Goal: Information Seeking & Learning: Learn about a topic

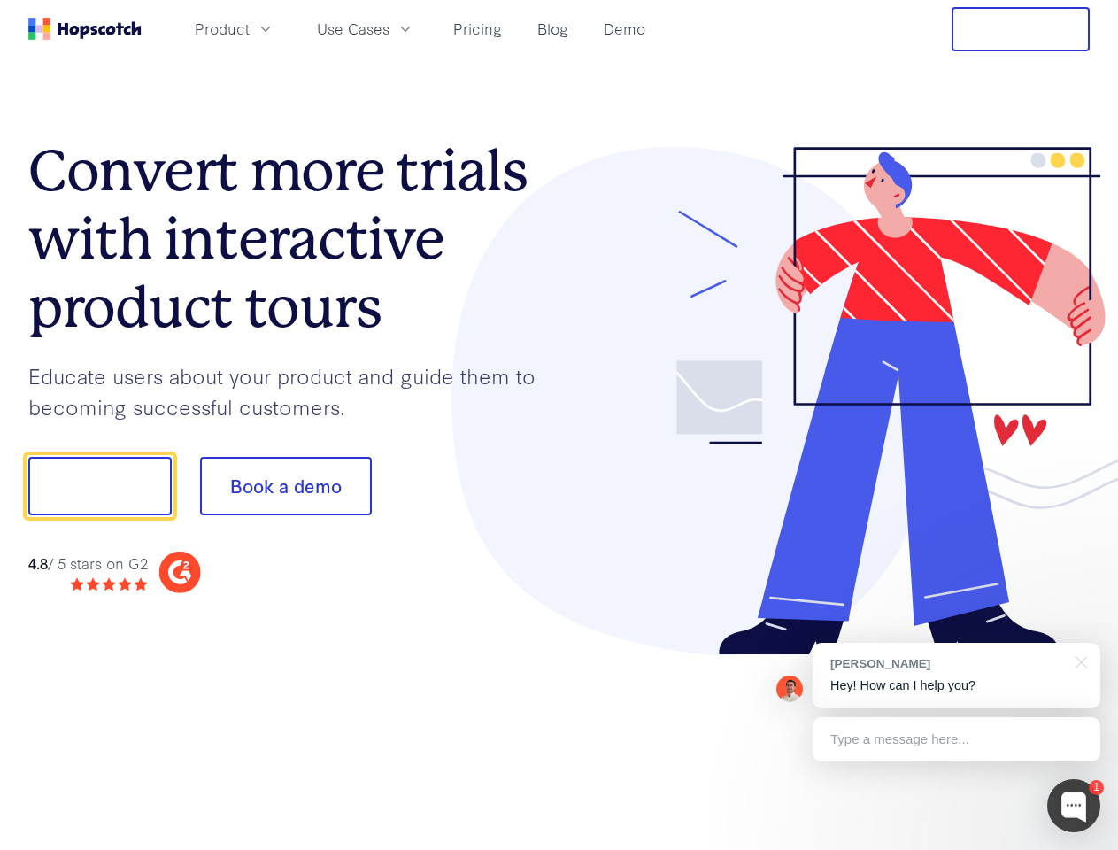
click at [560, 425] on div at bounding box center [825, 401] width 531 height 509
click at [250, 28] on span "Product" at bounding box center [222, 29] width 55 height 22
click at [390, 28] on span "Use Cases" at bounding box center [353, 29] width 73 height 22
click at [1021, 29] on button "Free Trial" at bounding box center [1021, 29] width 138 height 44
click at [99, 486] on button "Show me!" at bounding box center [99, 486] width 143 height 58
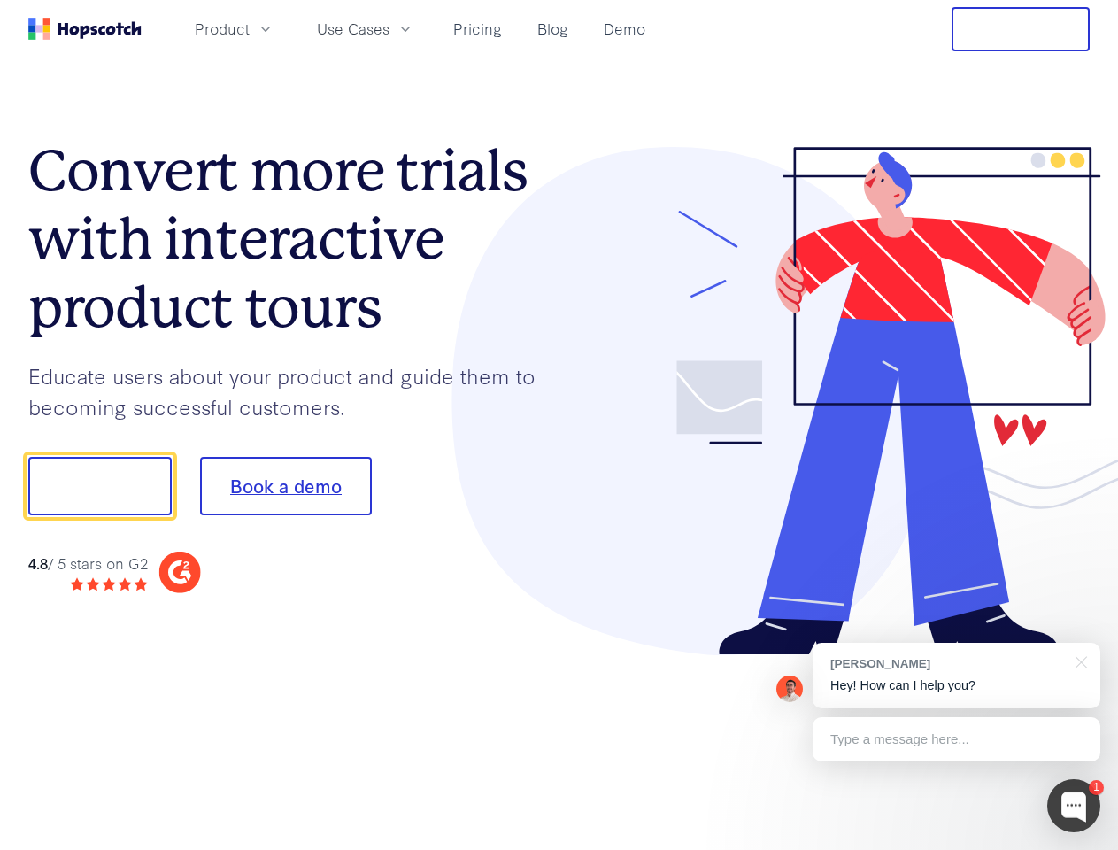
click at [285, 486] on button "Book a demo" at bounding box center [286, 486] width 172 height 58
click at [1074, 806] on div at bounding box center [1074, 805] width 53 height 53
click at [956, 849] on div "1 [PERSON_NAME] Hey! How can I help you? Type a message here... Free live chat …" at bounding box center [559, 850] width 1118 height 0
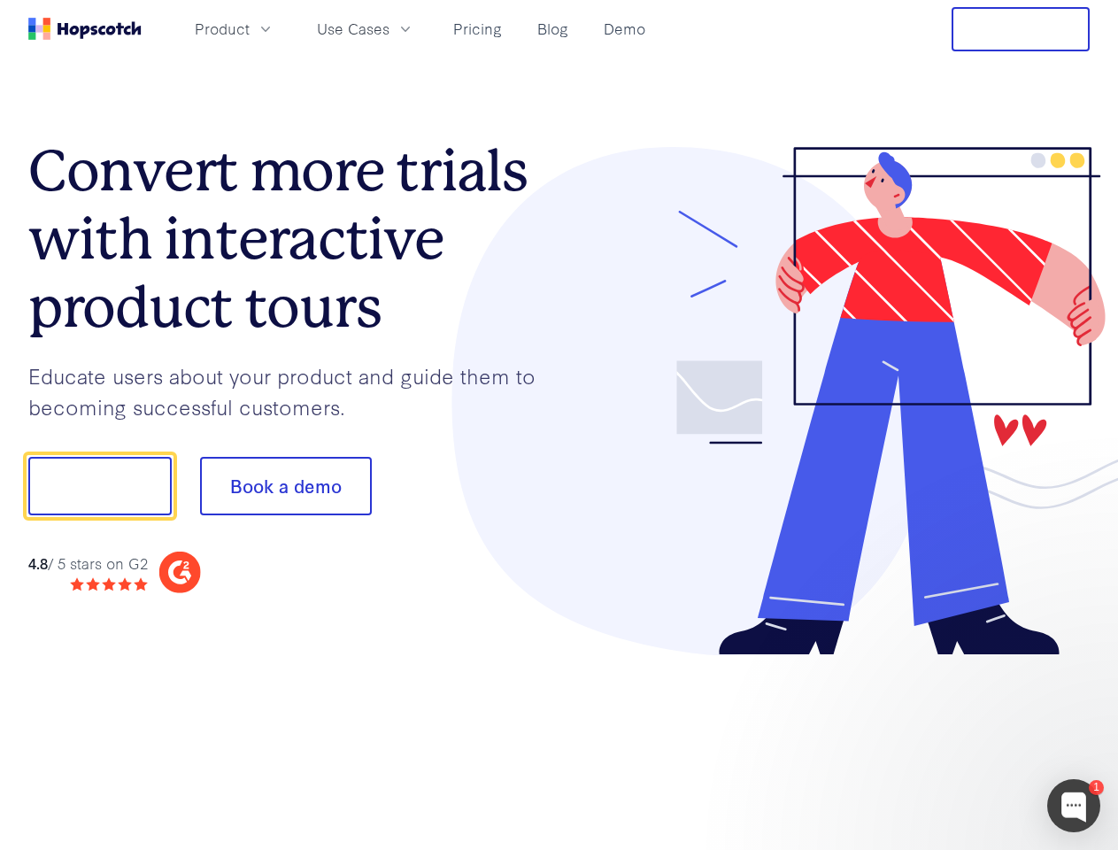
click at [1079, 661] on div at bounding box center [935, 602] width 332 height 353
click at [956, 739] on div at bounding box center [935, 602] width 332 height 353
